Goal: Task Accomplishment & Management: Manage account settings

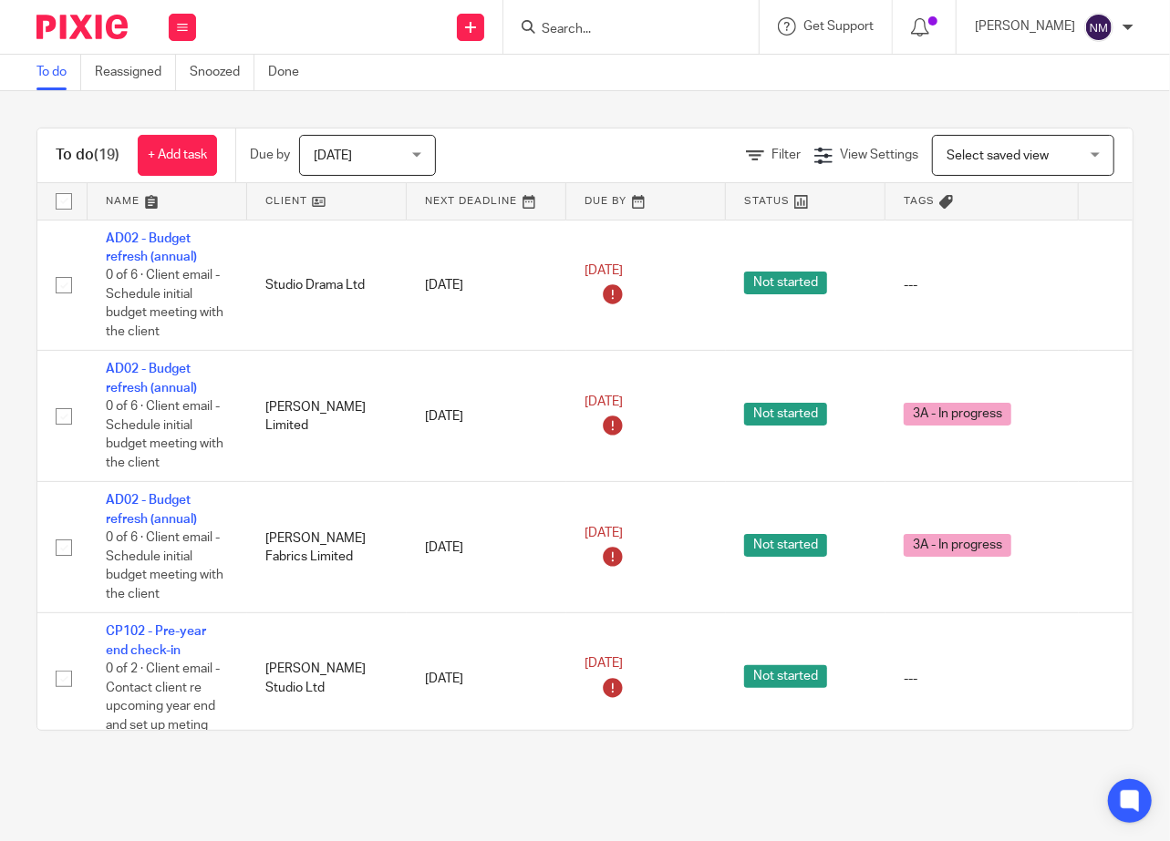
click at [543, 28] on input "Search" at bounding box center [622, 30] width 164 height 16
type input "gibbo"
click at [582, 72] on link at bounding box center [684, 70] width 297 height 27
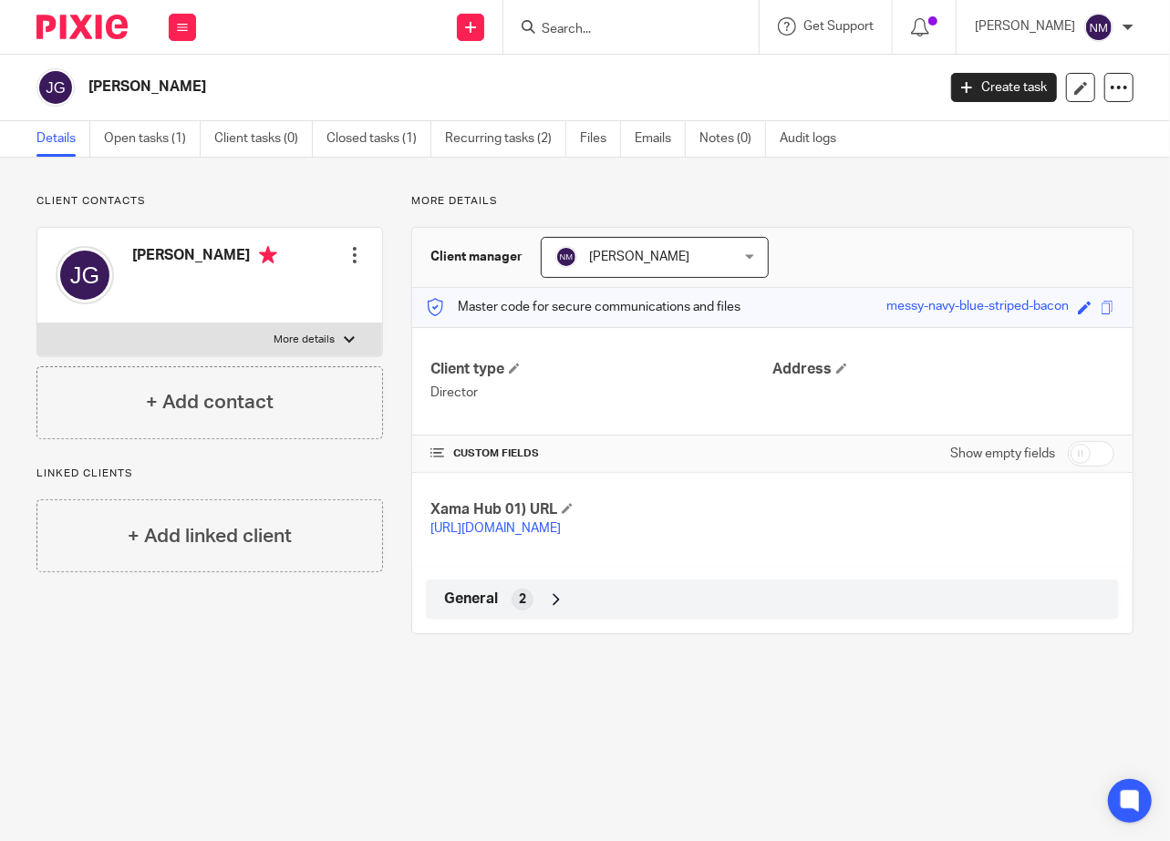
click at [504, 604] on div "General 2" at bounding box center [771, 599] width 665 height 31
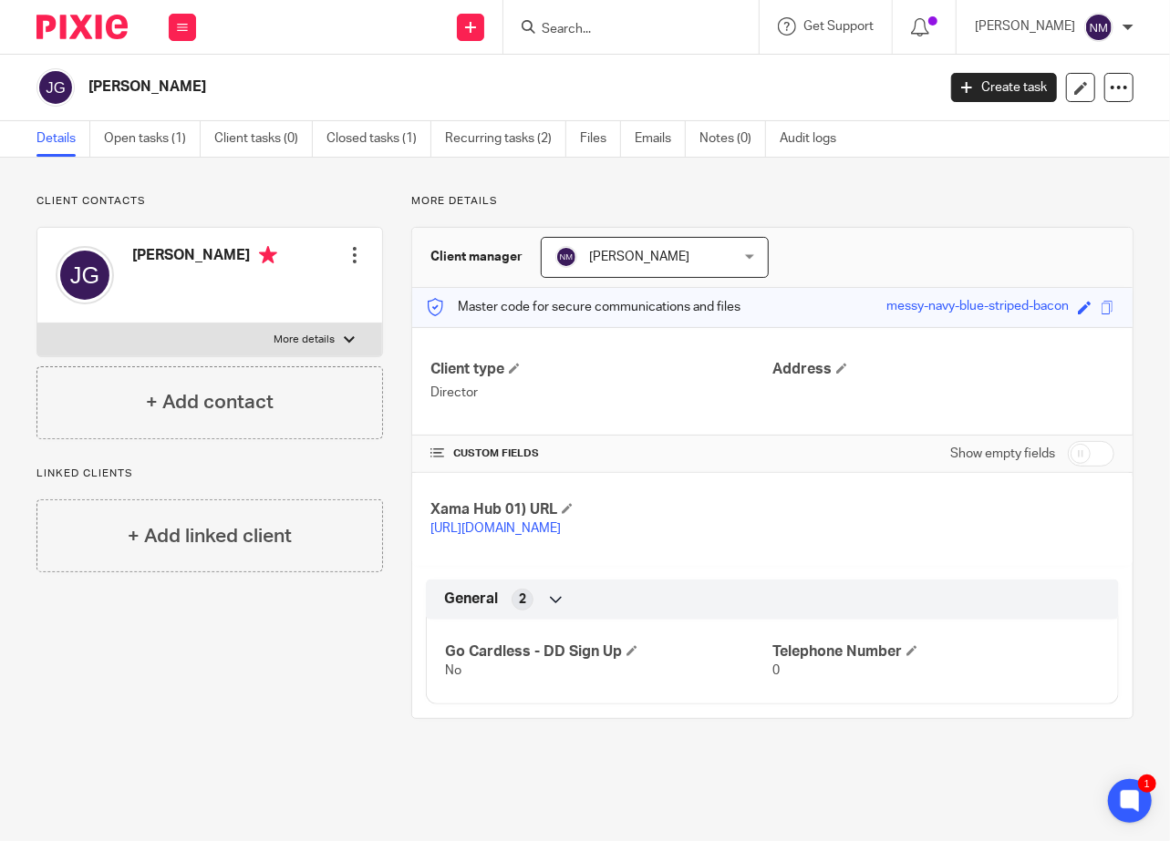
click at [1074, 449] on input "checkbox" at bounding box center [1091, 454] width 46 height 26
checkbox input "true"
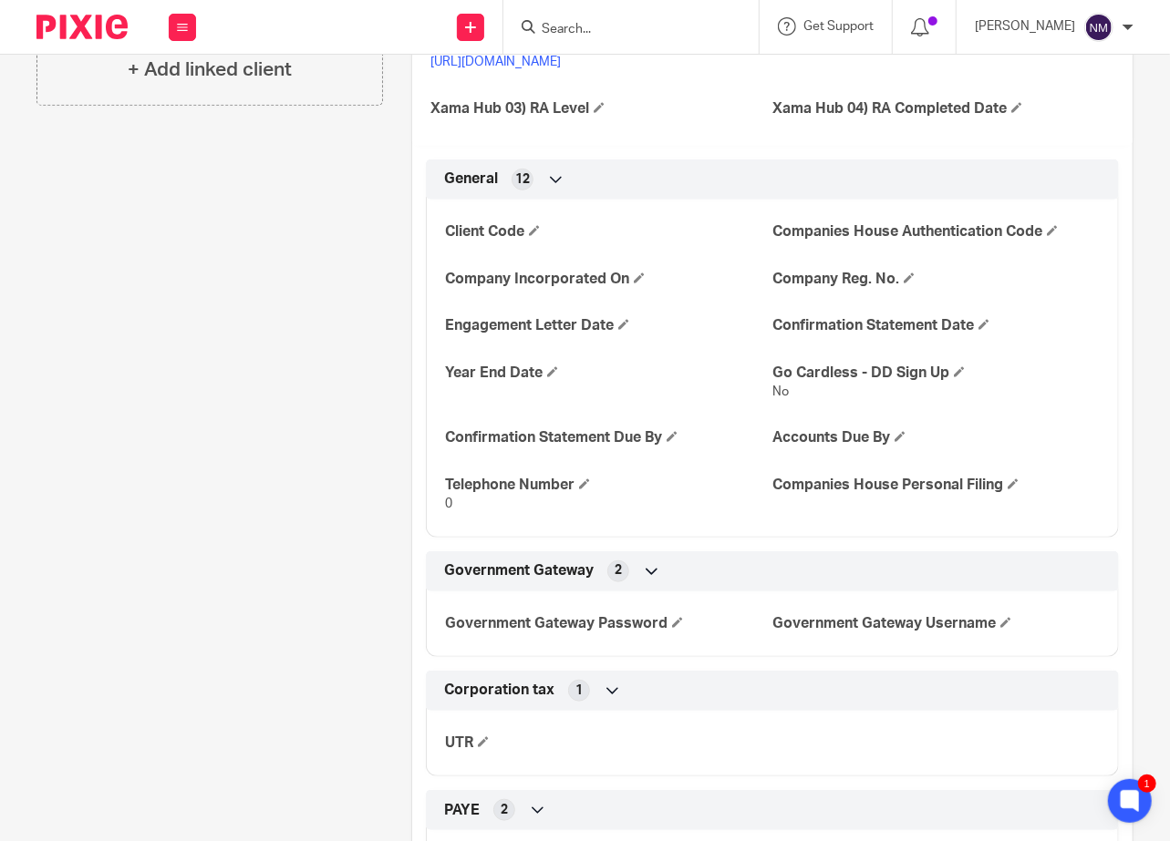
scroll to position [547, 0]
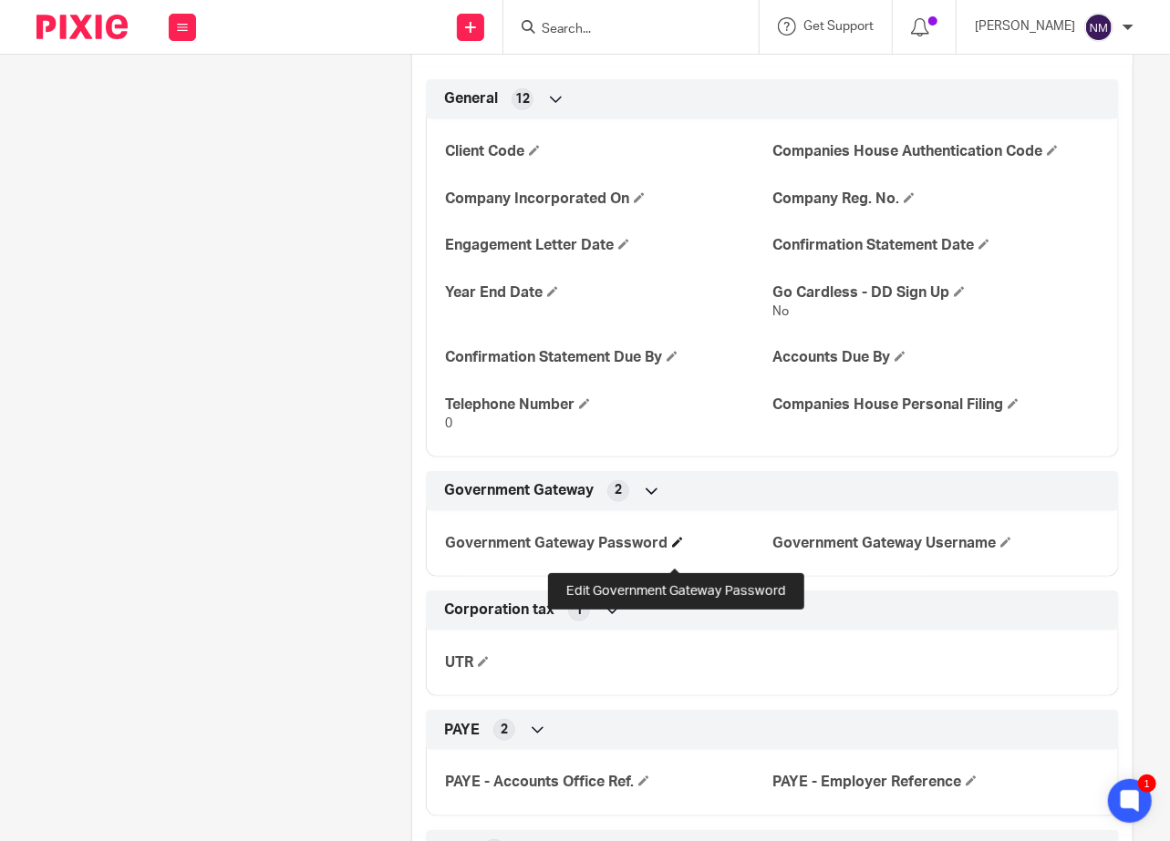
click at [678, 548] on span at bounding box center [677, 542] width 11 height 11
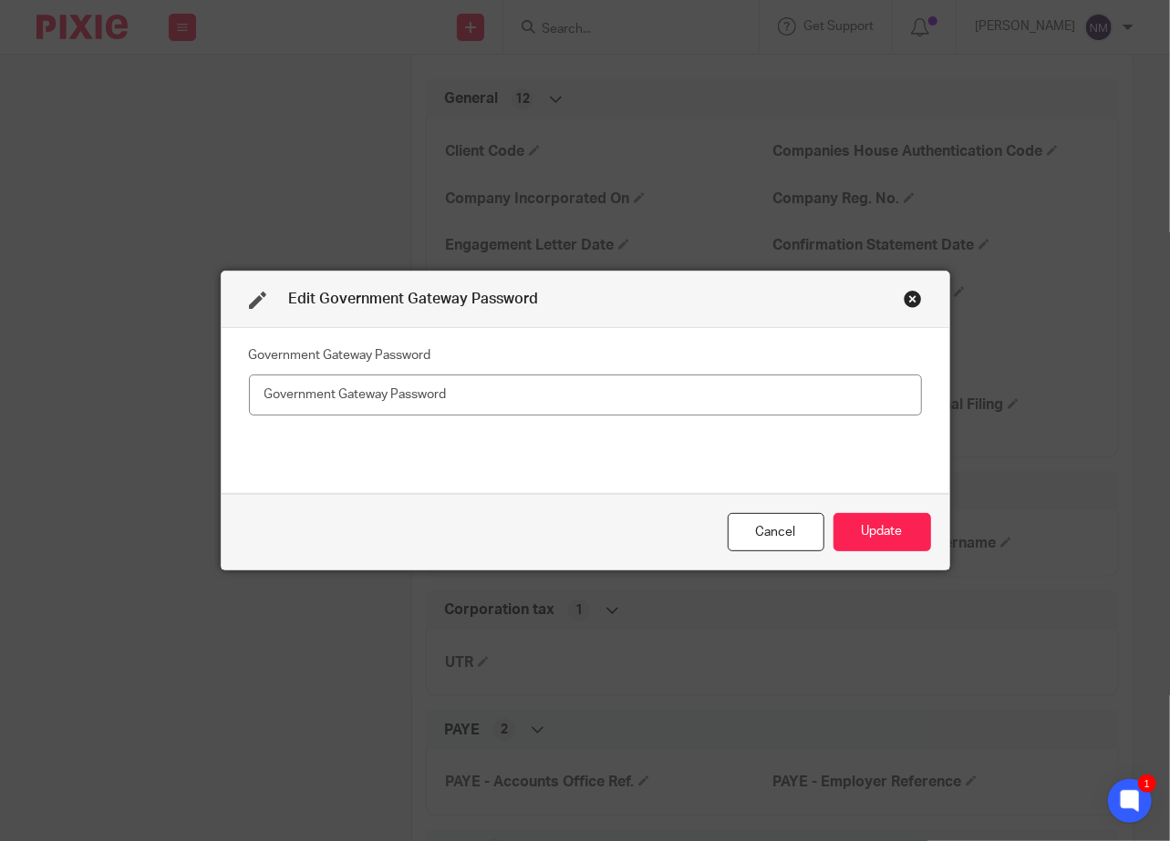
click at [452, 389] on input "text" at bounding box center [585, 395] width 673 height 41
type input "Wibatip79!"
click at [899, 525] on button "Update" at bounding box center [882, 532] width 98 height 39
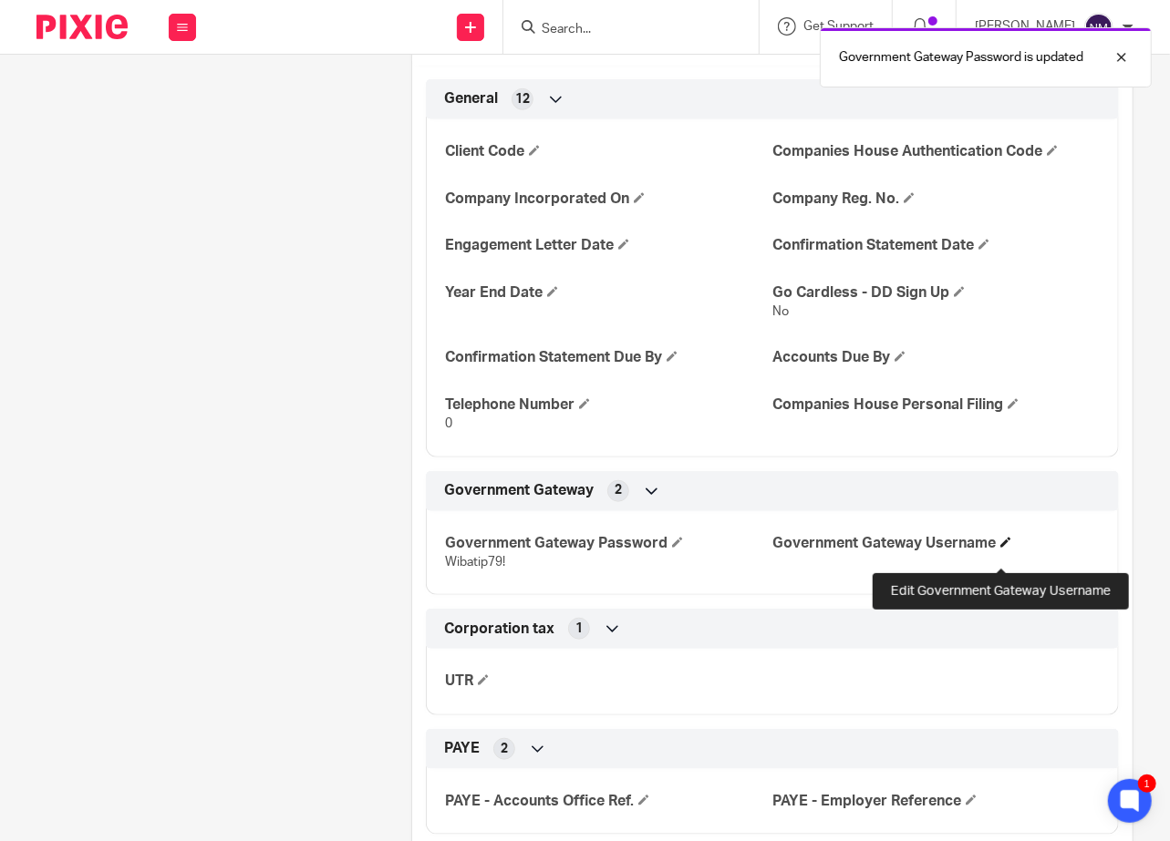
click at [1004, 548] on span at bounding box center [1005, 542] width 11 height 11
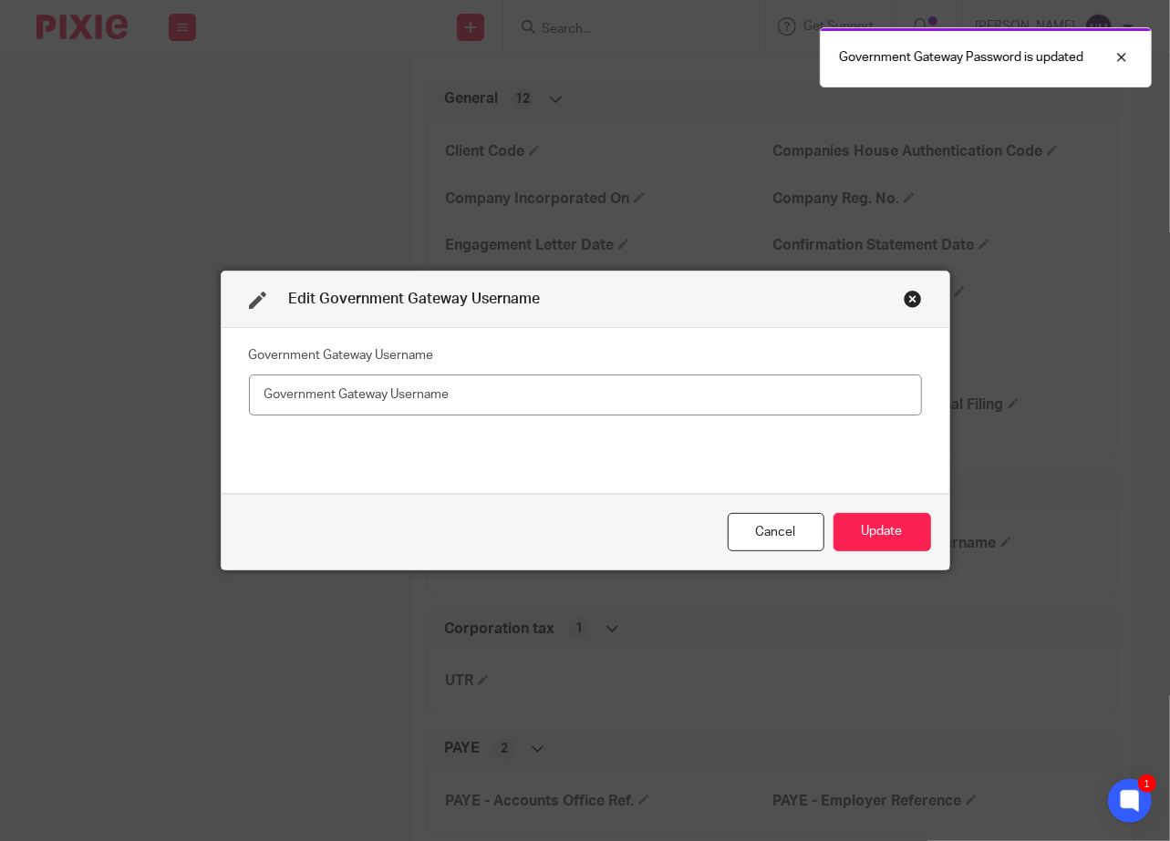
click at [445, 397] on input "text" at bounding box center [585, 395] width 673 height 41
type input "559325411892"
click at [898, 532] on button "Update" at bounding box center [882, 532] width 98 height 39
